Goal: Task Accomplishment & Management: Manage account settings

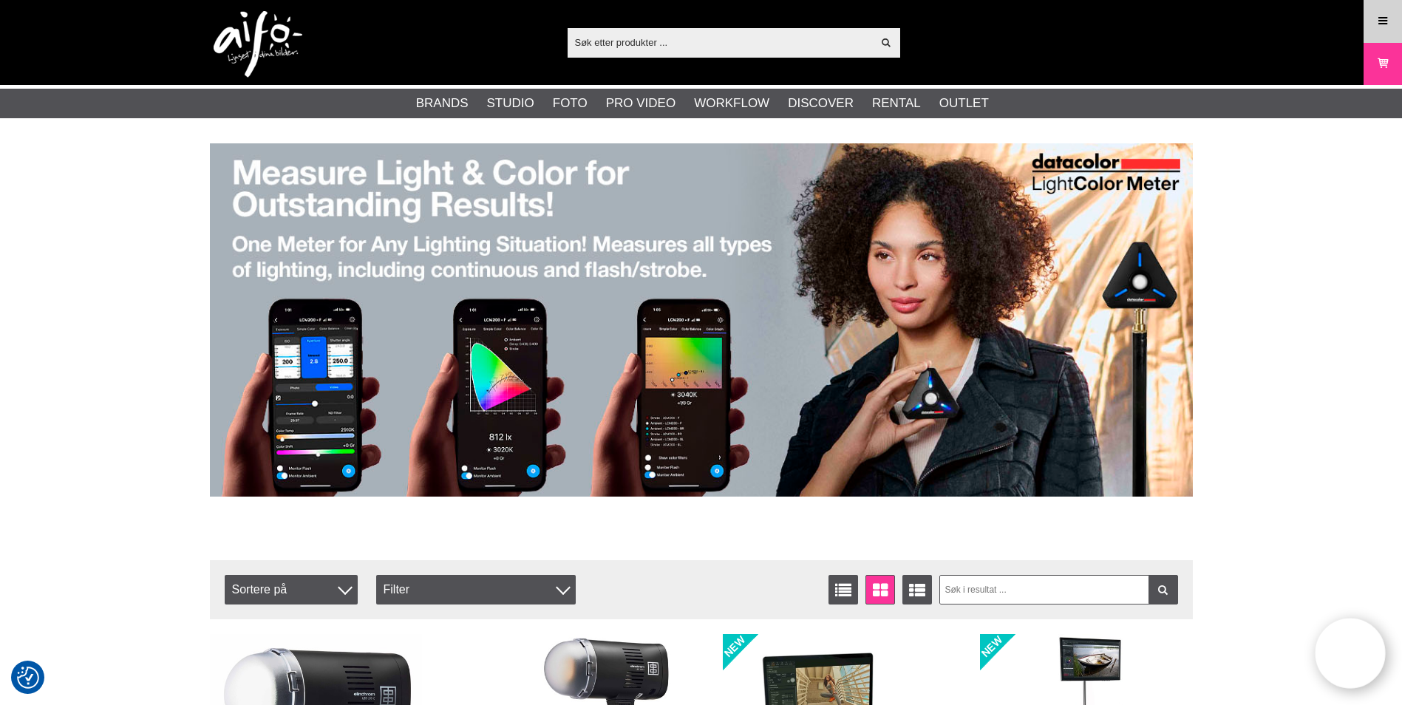
click at [1388, 24] on icon at bounding box center [1382, 21] width 13 height 16
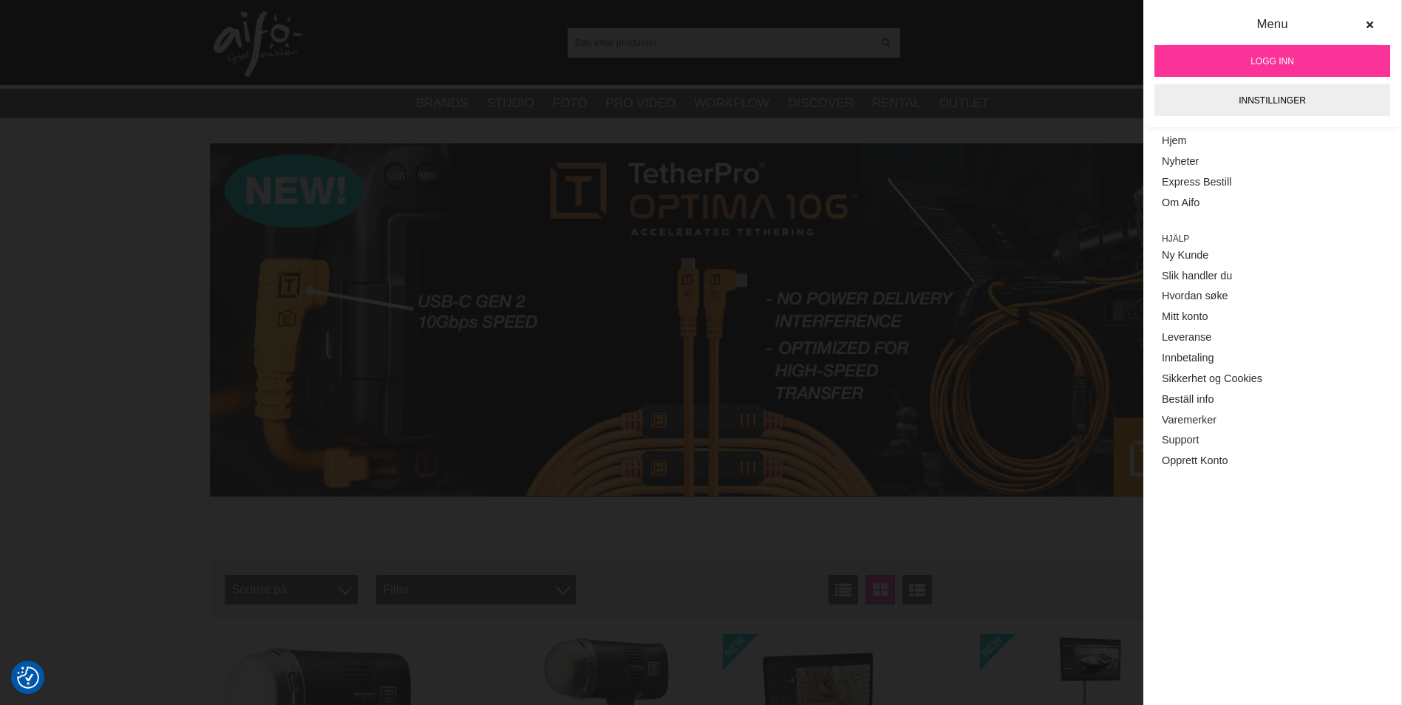
click at [1252, 70] on link "Logg inn" at bounding box center [1272, 61] width 236 height 32
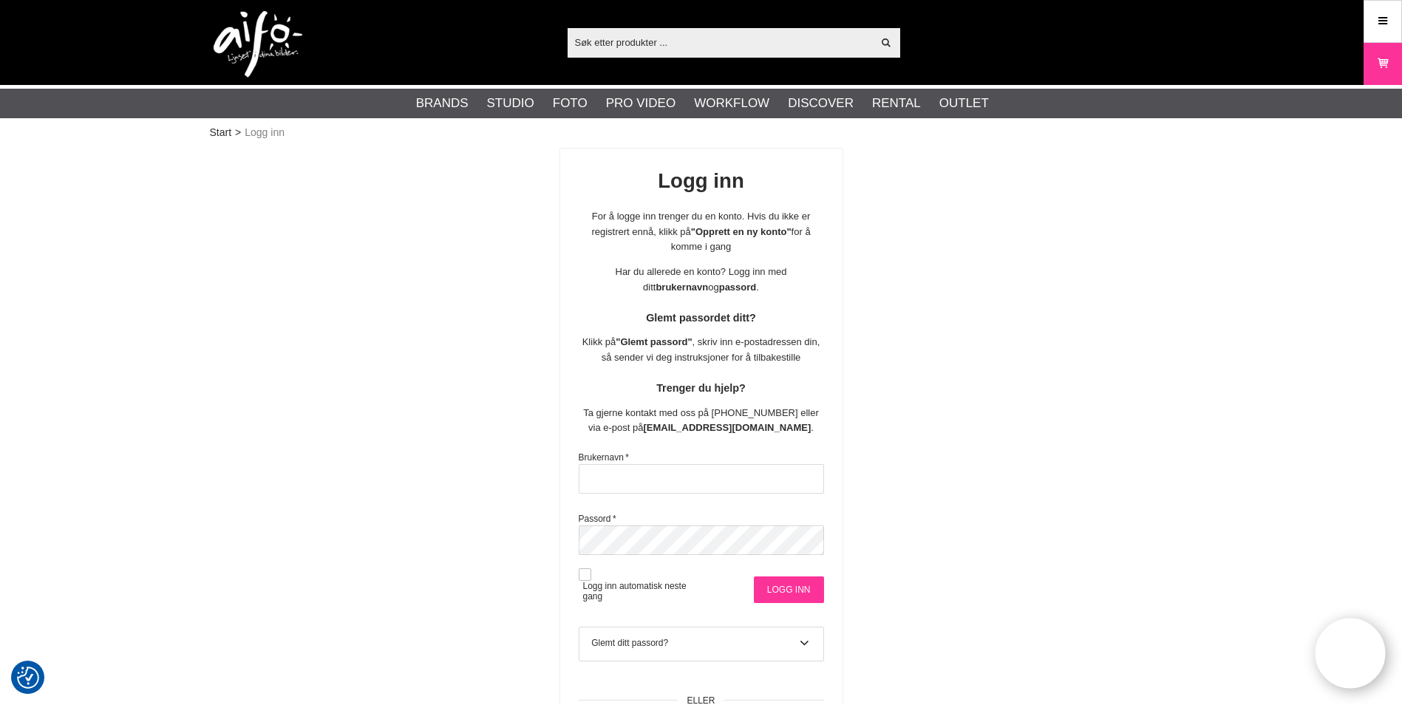
type input "[EMAIL_ADDRESS][DOMAIN_NAME]"
click at [796, 587] on input "Logg inn" at bounding box center [789, 589] width 70 height 27
